Goal: Task Accomplishment & Management: Use online tool/utility

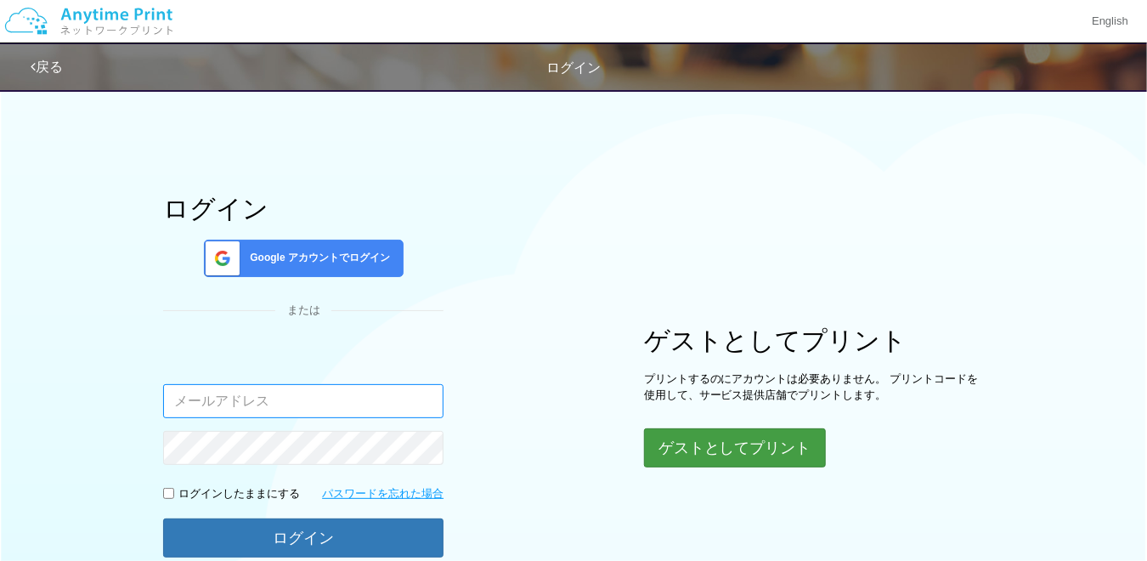
type input "[EMAIL_ADDRESS][DOMAIN_NAME]"
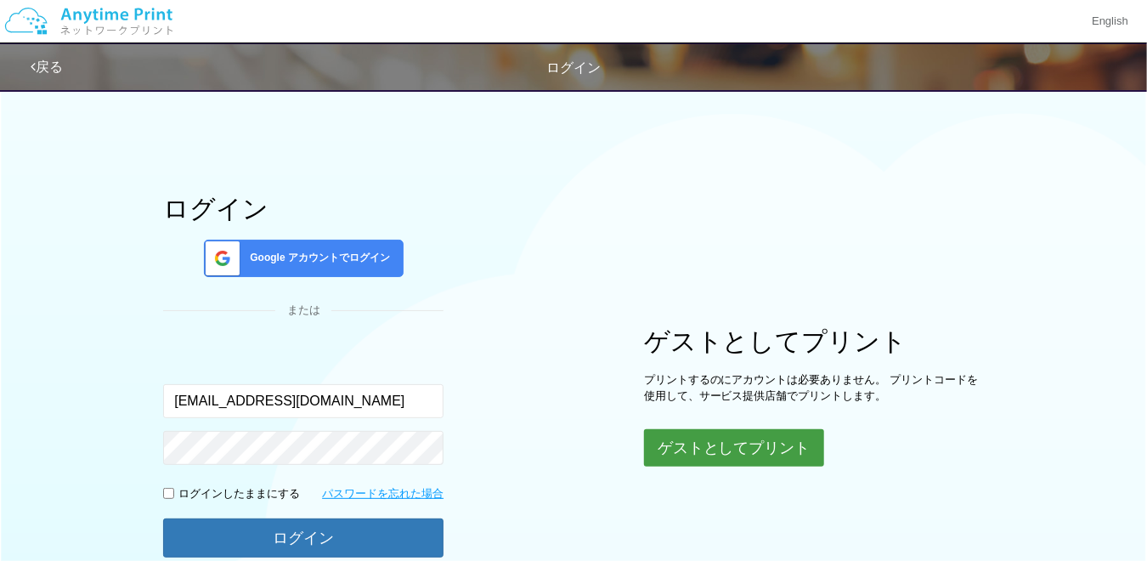
click at [675, 435] on button "ゲストとしてプリント" at bounding box center [734, 447] width 180 height 37
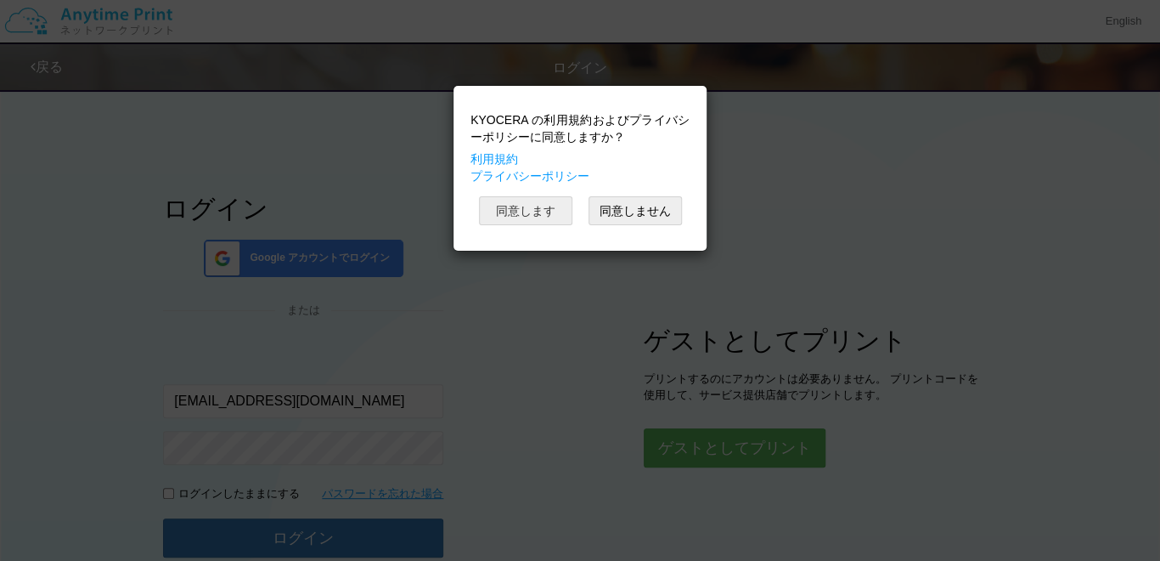
click at [532, 203] on button "同意します" at bounding box center [525, 210] width 93 height 29
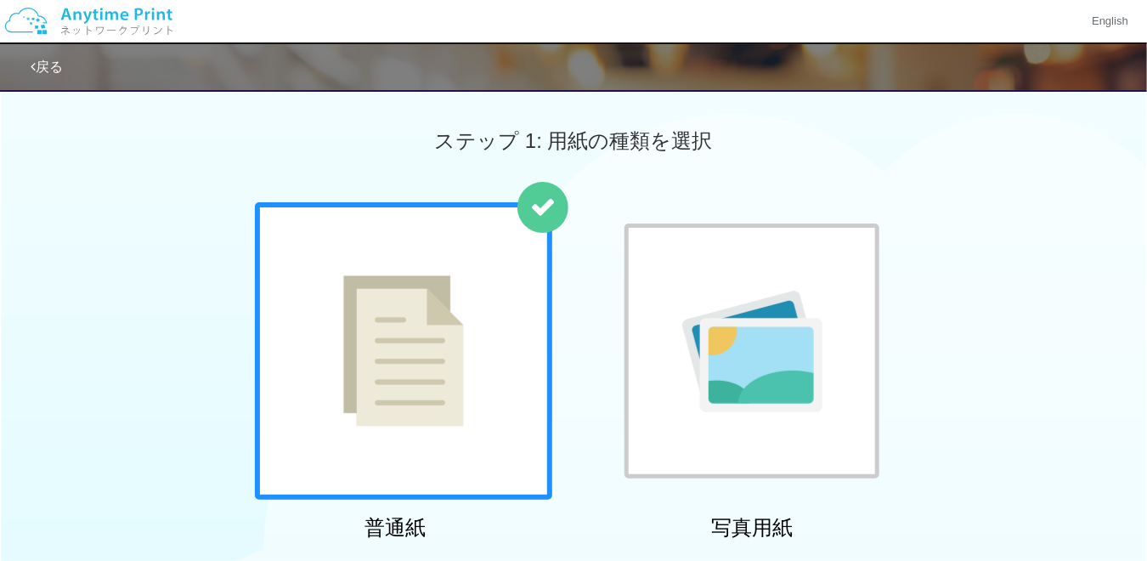
click at [505, 281] on div at bounding box center [403, 350] width 297 height 297
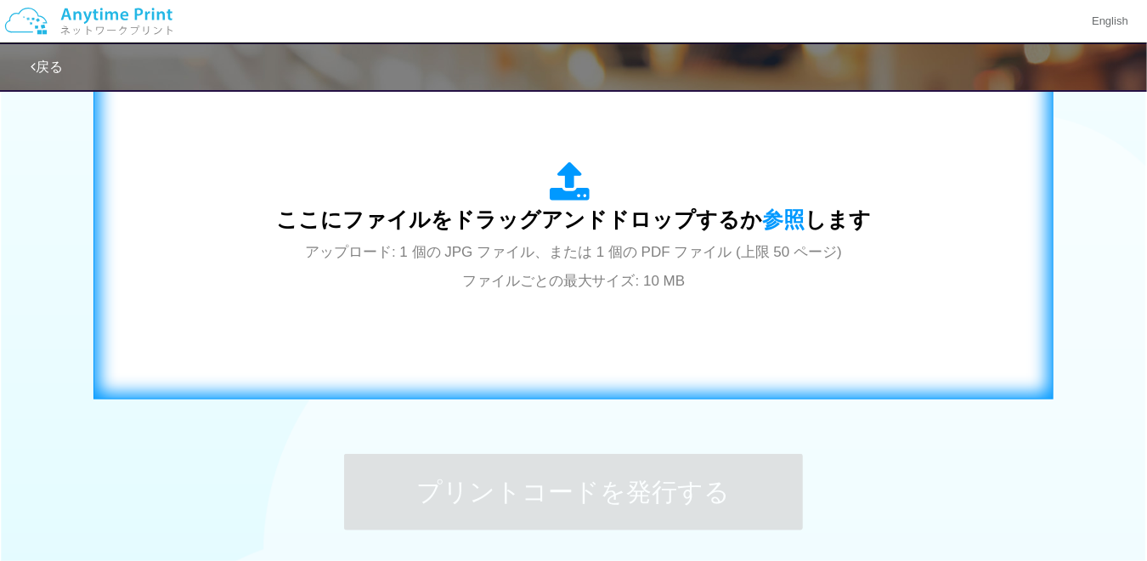
scroll to position [510, 0]
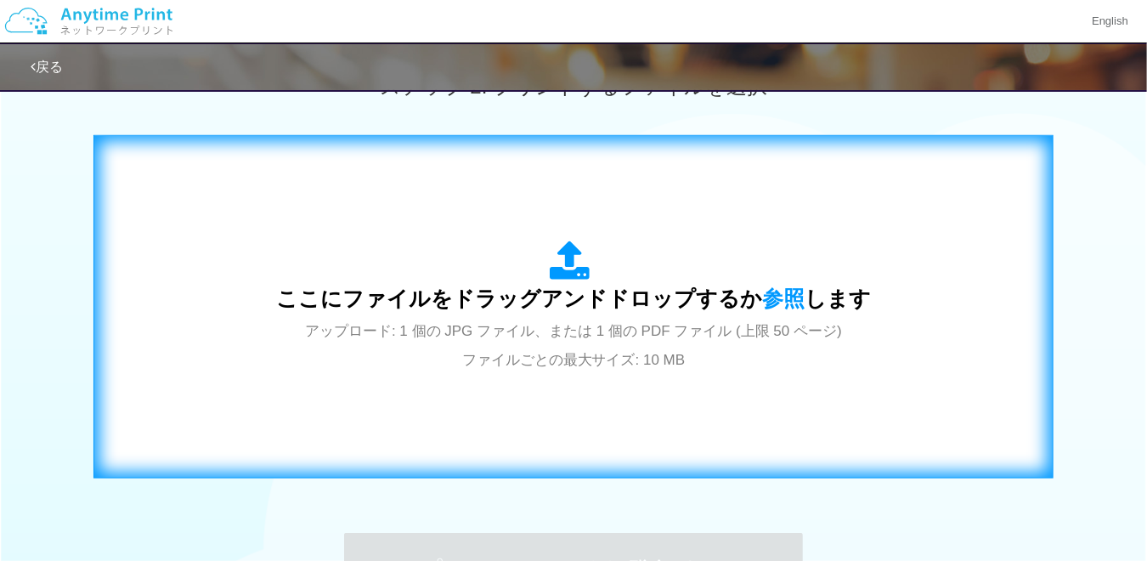
click at [625, 253] on div "ここにファイルをドラッグアンドドロップするか 参照 します アップロード: 1 個の JPG ファイル、または 1 個の PDF ファイル (上限 50 ペー…" at bounding box center [573, 306] width 595 height 133
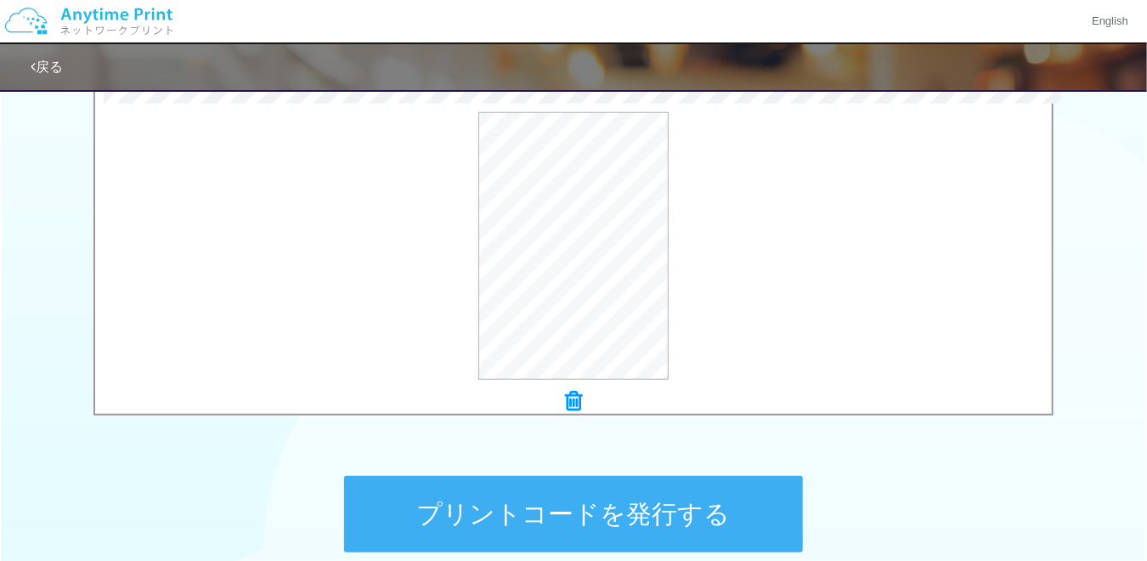
scroll to position [680, 0]
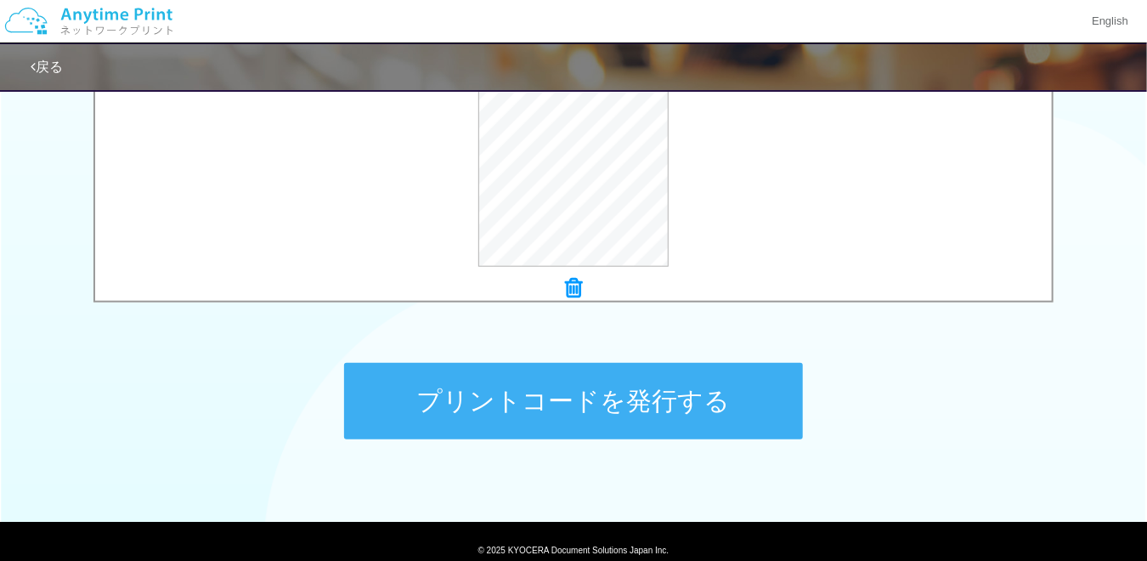
click at [590, 394] on button "プリントコードを発行する" at bounding box center [573, 401] width 459 height 76
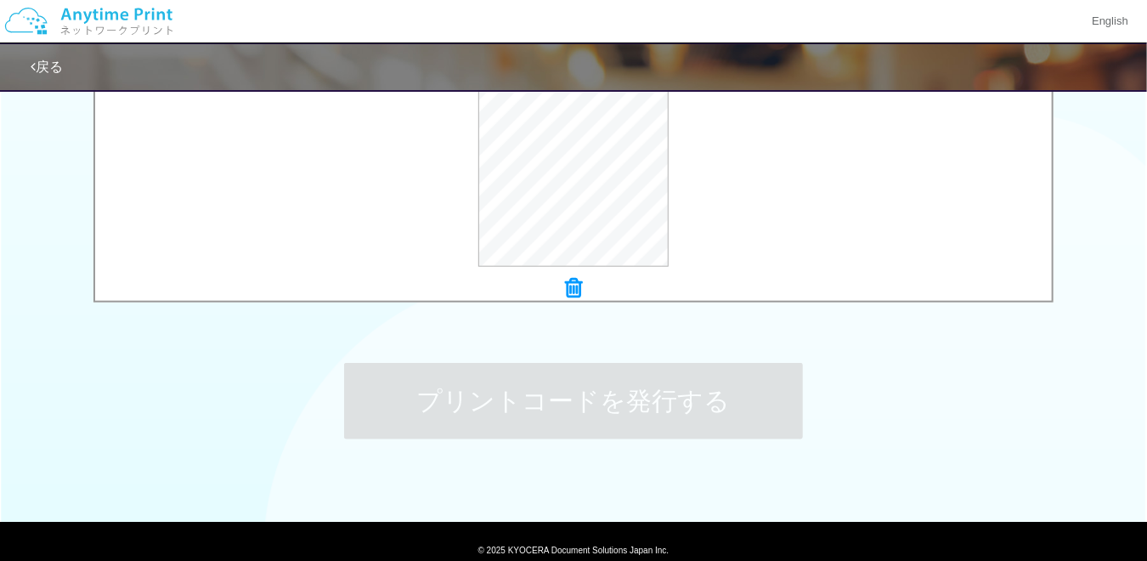
scroll to position [0, 0]
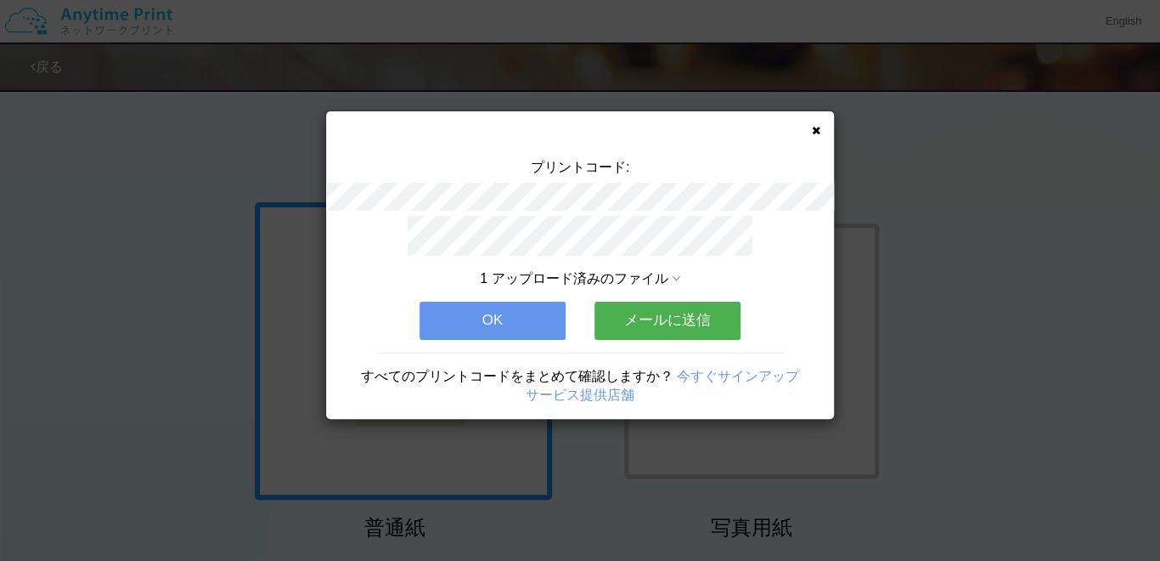
click at [495, 302] on button "OK" at bounding box center [493, 320] width 146 height 37
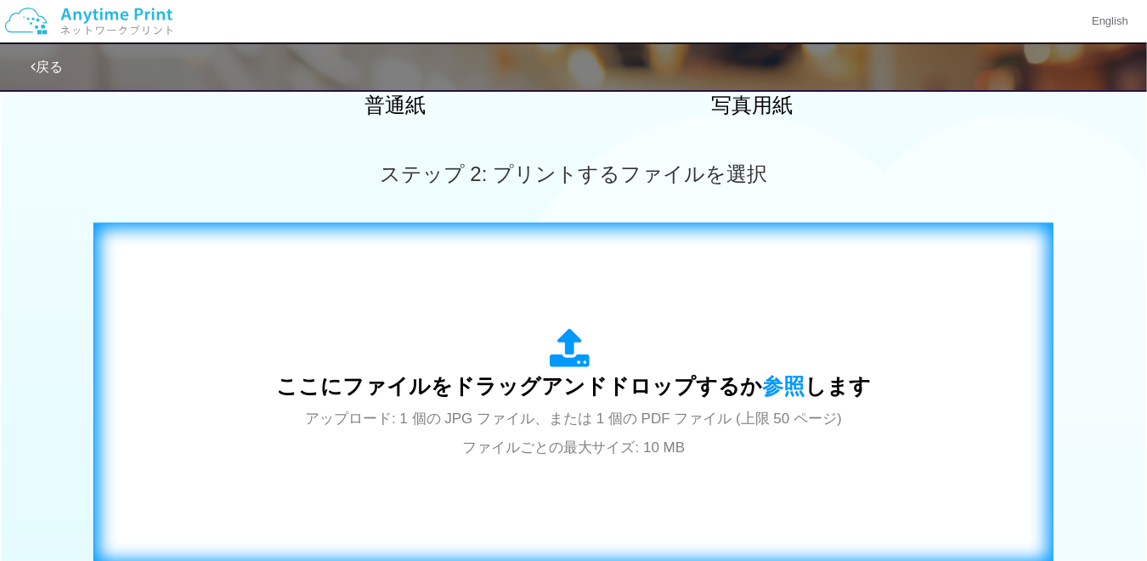
scroll to position [425, 0]
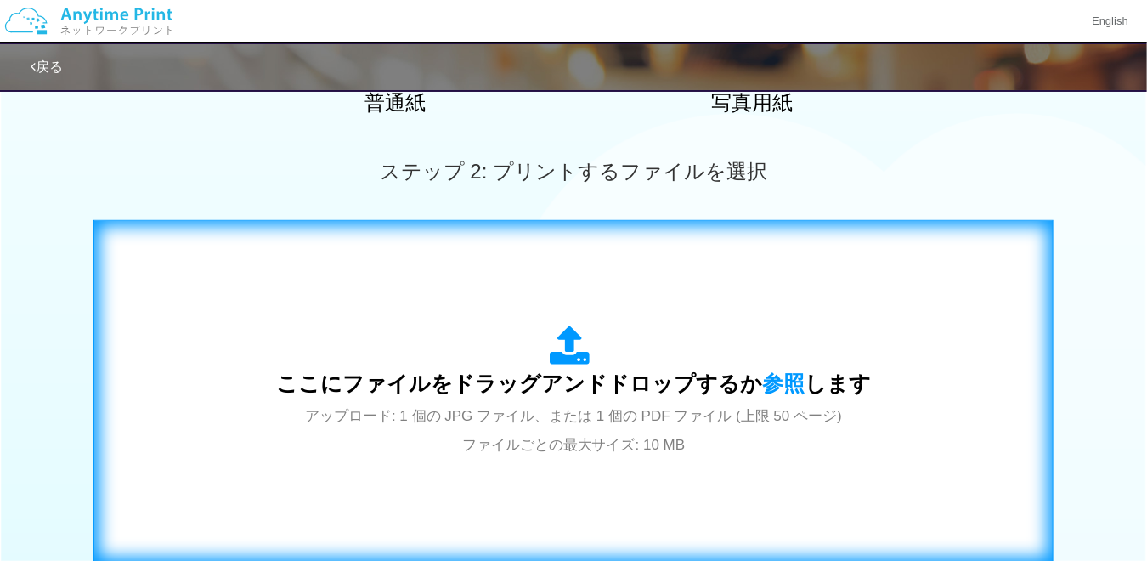
click at [421, 401] on div "ここにファイルをドラッグアンドドロップするか 参照 します アップロード: 1 個の JPG ファイル、または 1 個の PDF ファイル (上限 50 ペー…" at bounding box center [573, 391] width 595 height 133
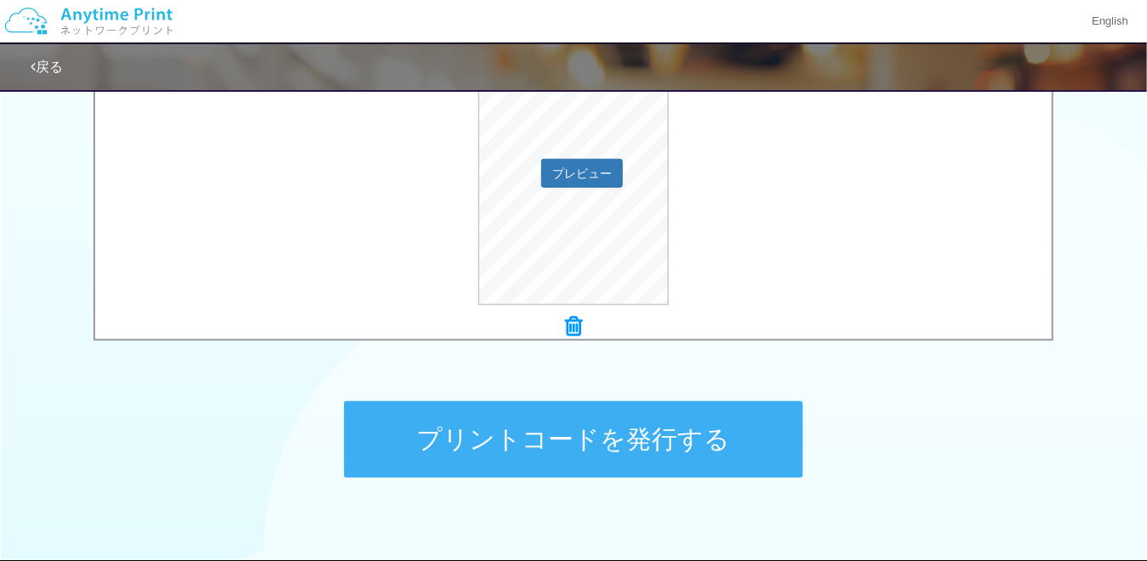
scroll to position [680, 0]
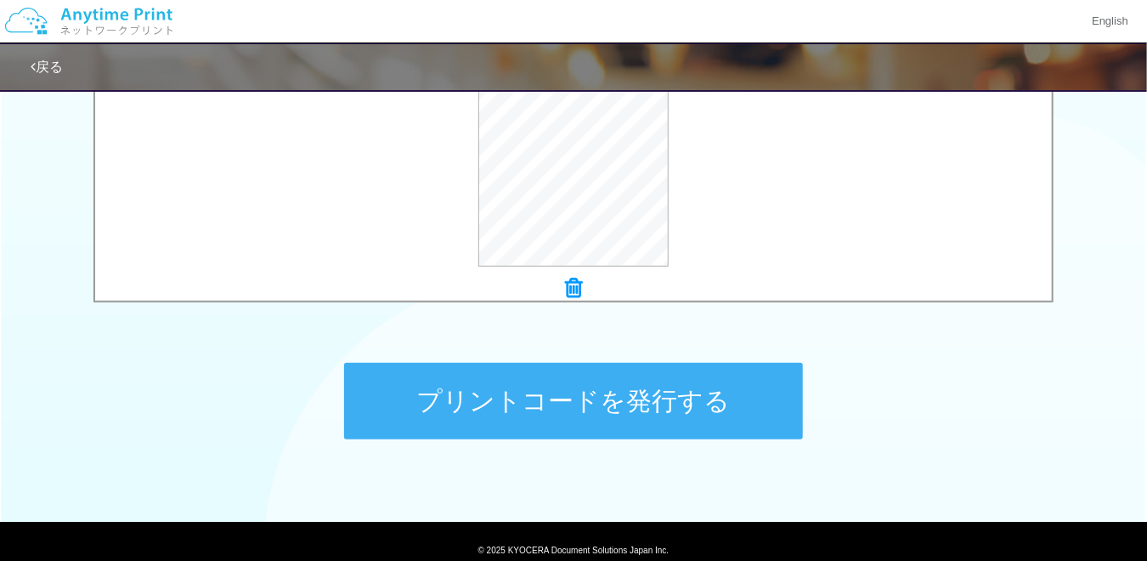
click at [486, 375] on button "プリントコードを発行する" at bounding box center [573, 401] width 459 height 76
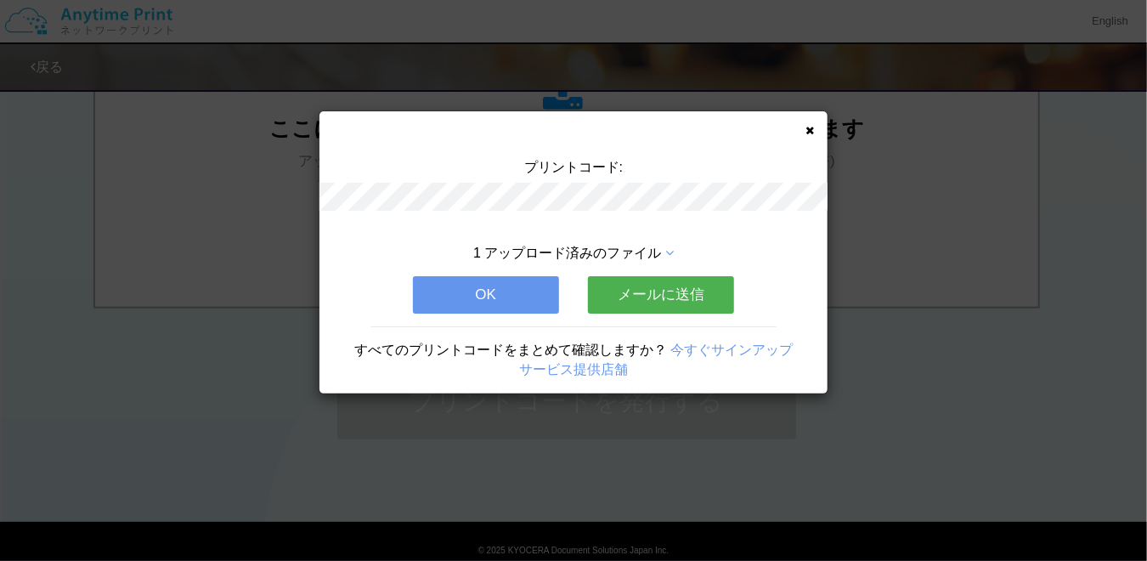
scroll to position [0, 0]
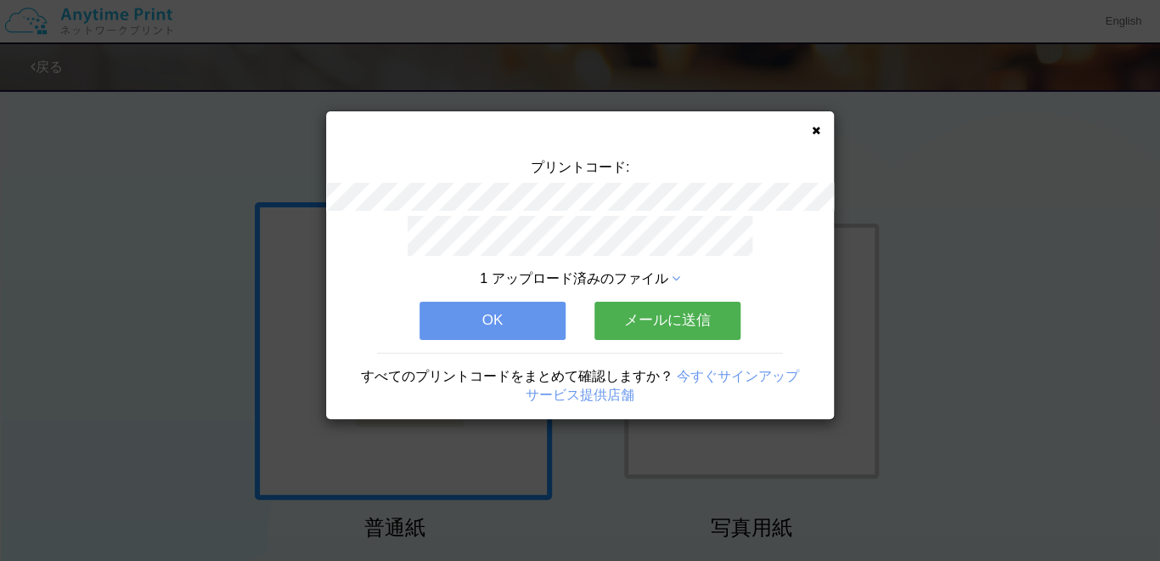
click at [818, 128] on icon at bounding box center [816, 130] width 8 height 11
